Goal: Check status

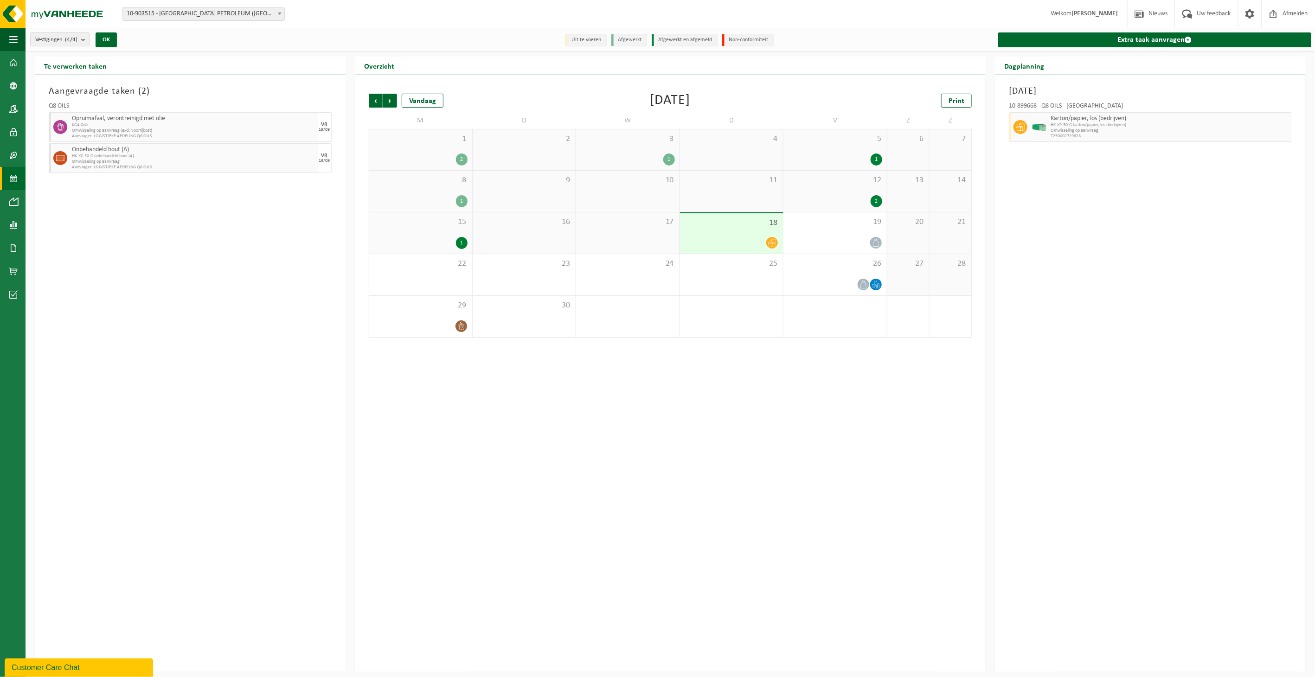
drag, startPoint x: 271, startPoint y: 485, endPoint x: 351, endPoint y: 551, distance: 103.6
click at [274, 483] on div "Aangevraagde taken ( 2 ) Q8 OILS Opruimafval, verontreinigd met olie KGA Colli …" at bounding box center [190, 373] width 311 height 597
